Goal: Connect with others: Connect with others

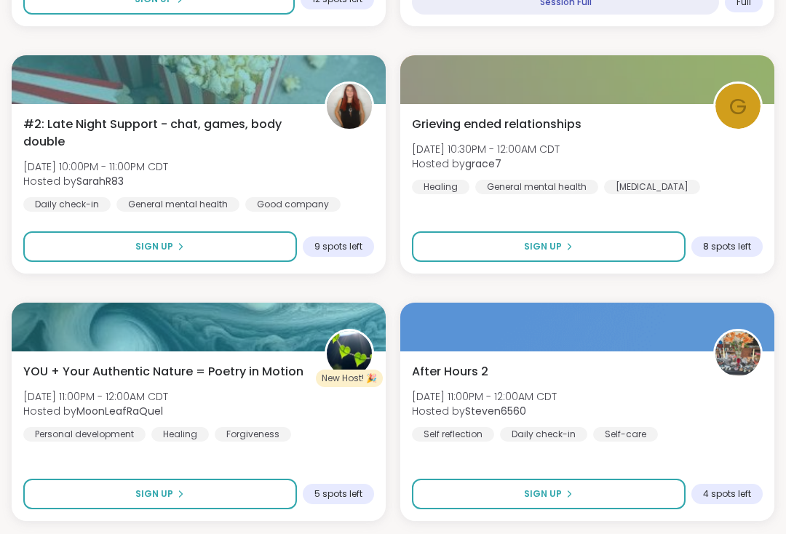
scroll to position [2880, 0]
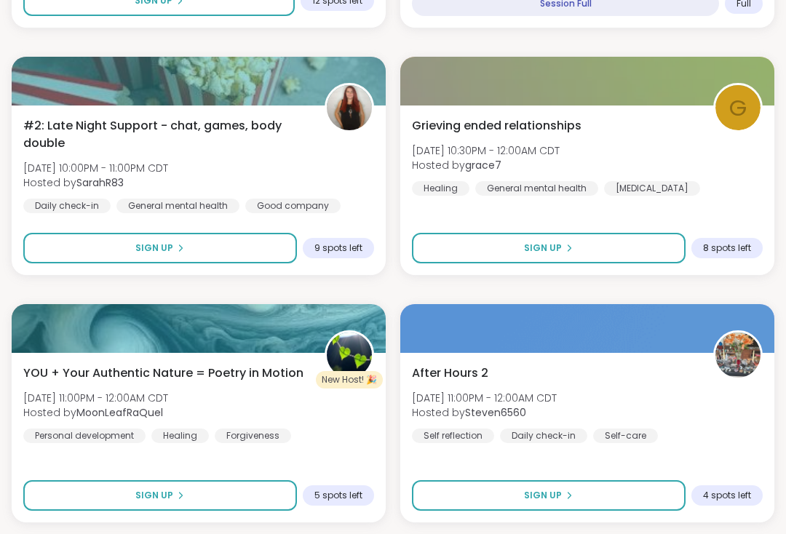
click at [718, 212] on div "Grieving ended relationships Sun, Sep 14 | 10:30PM - 12:00AM CDT Hosted by grac…" at bounding box center [587, 191] width 374 height 170
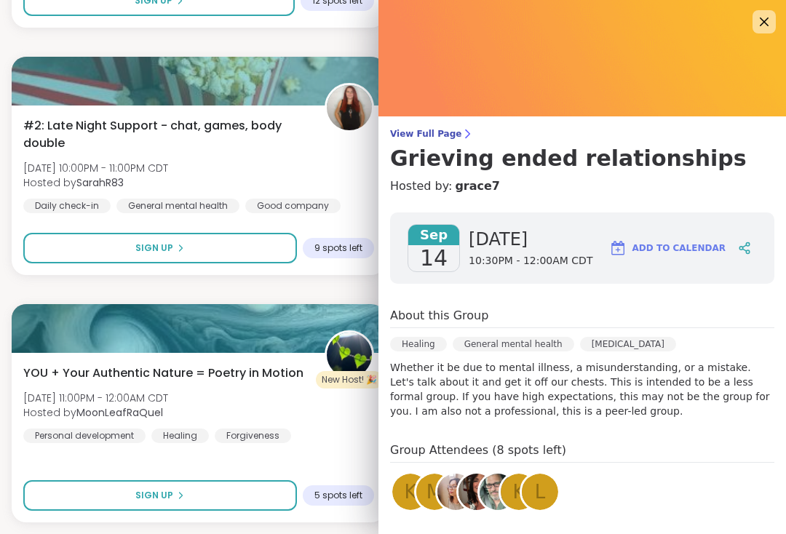
click at [302, 167] on div "#2: Late Night Support - chat, games, body double Sun, Sep 14 | 10:00PM - 11:00…" at bounding box center [198, 165] width 351 height 96
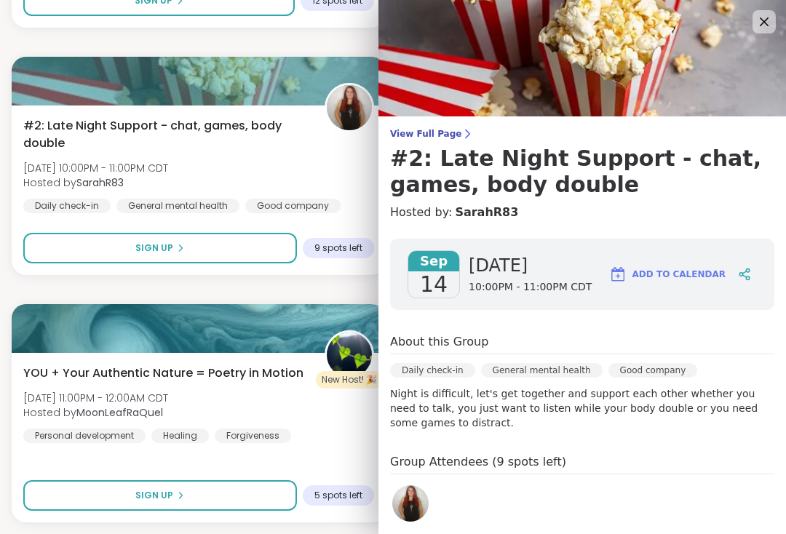
click at [761, 16] on icon at bounding box center [764, 21] width 17 height 17
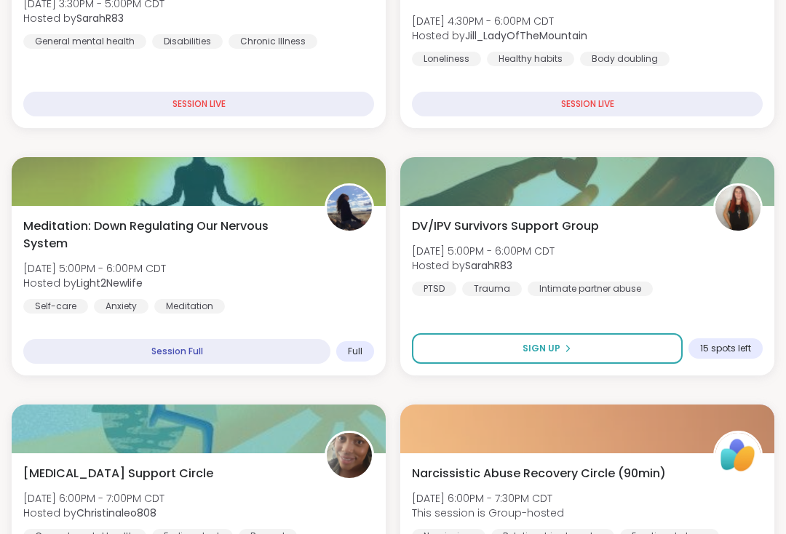
scroll to position [304, 0]
click at [614, 258] on div "DV/IPV Survivors Support Group Sun, Sep 14 | 5:00PM - 6:00PM CDT Hosted by Sara…" at bounding box center [587, 257] width 351 height 79
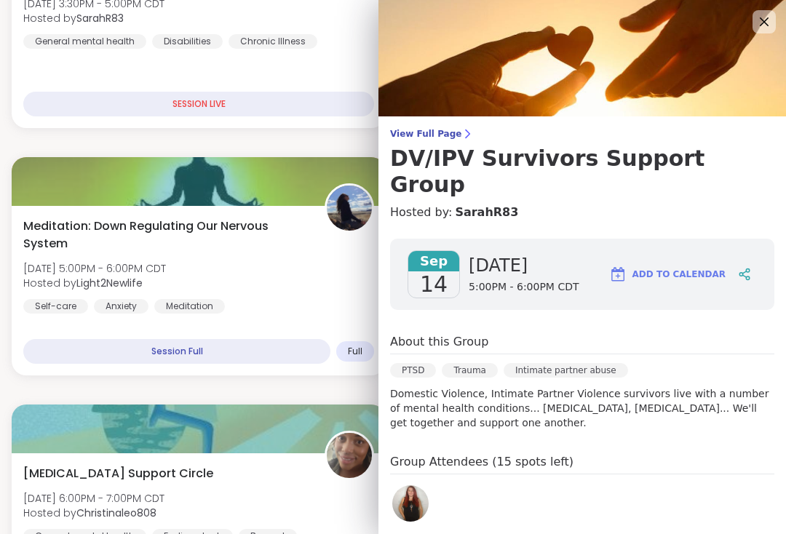
click at [418, 486] on img at bounding box center [410, 504] width 36 height 36
click at [764, 27] on icon at bounding box center [764, 21] width 17 height 17
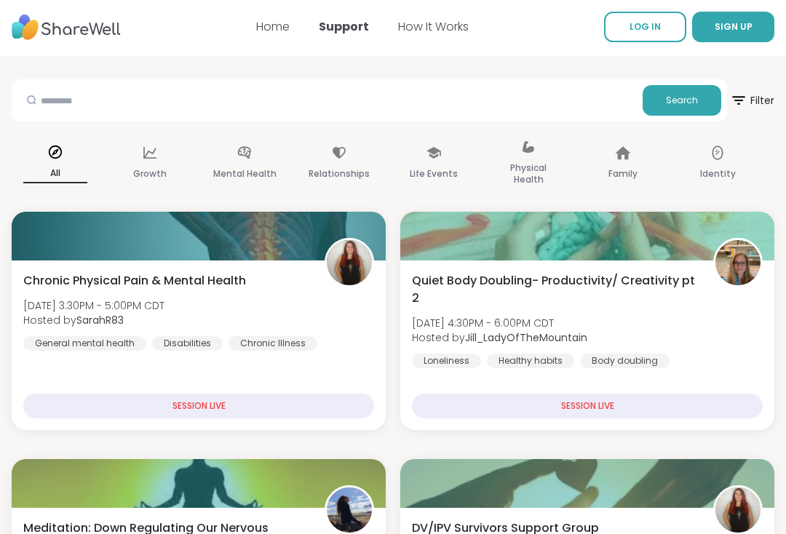
scroll to position [1, 0]
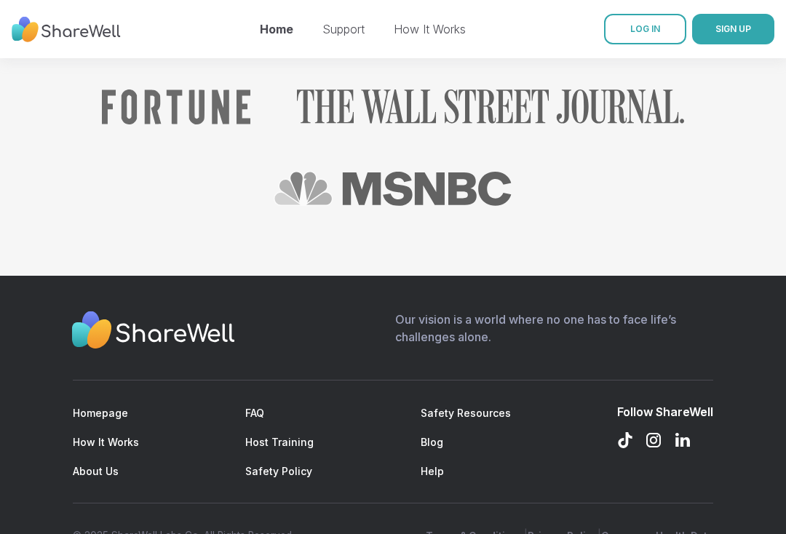
scroll to position [1740, 0]
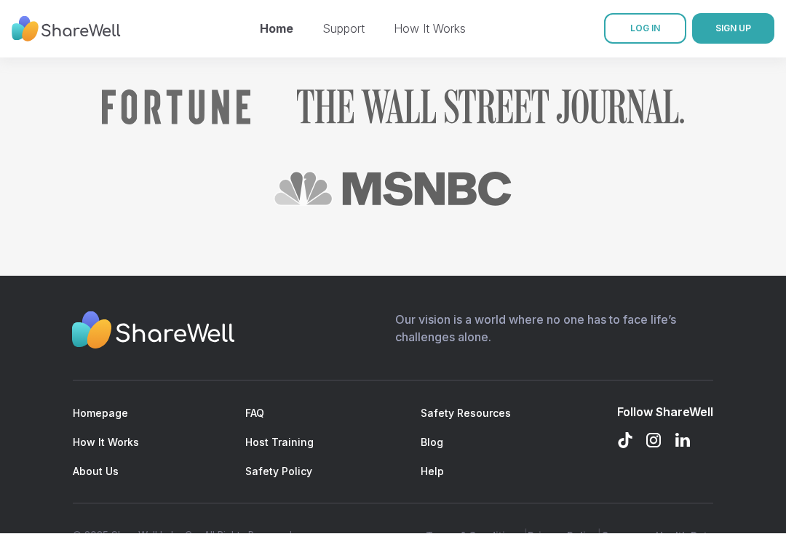
click at [100, 466] on link "About Us" at bounding box center [96, 472] width 46 height 12
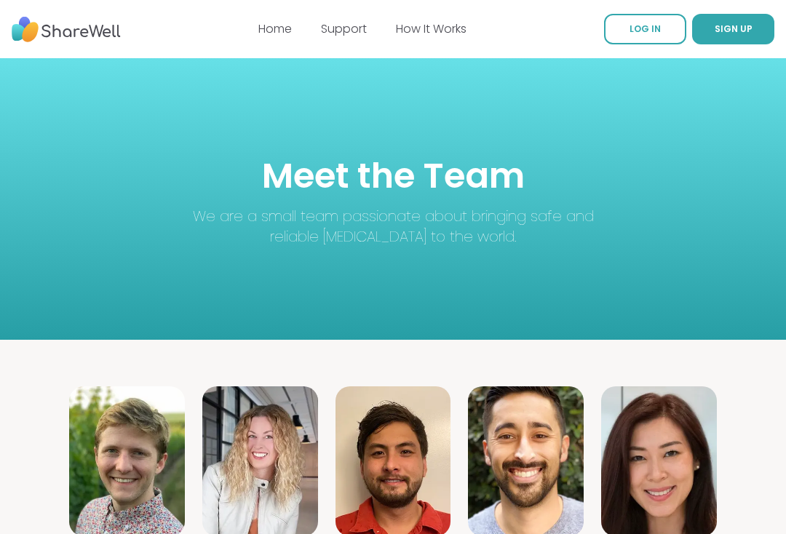
click at [274, 23] on link "Home" at bounding box center [274, 28] width 33 height 17
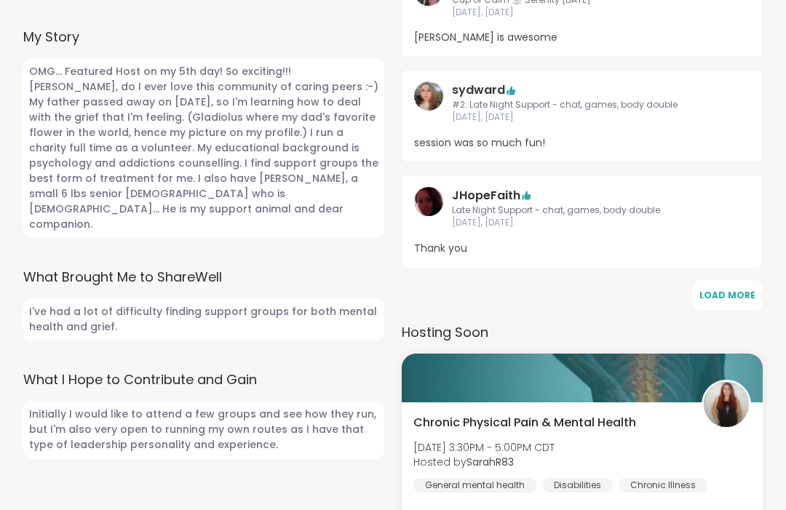
scroll to position [703, 0]
